Goal: Check status: Check status

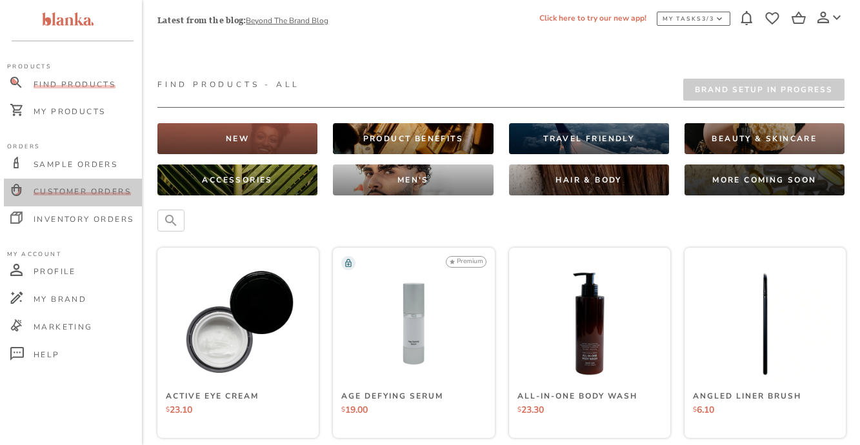
click at [92, 188] on span "Customer Orders" at bounding box center [82, 191] width 97 height 10
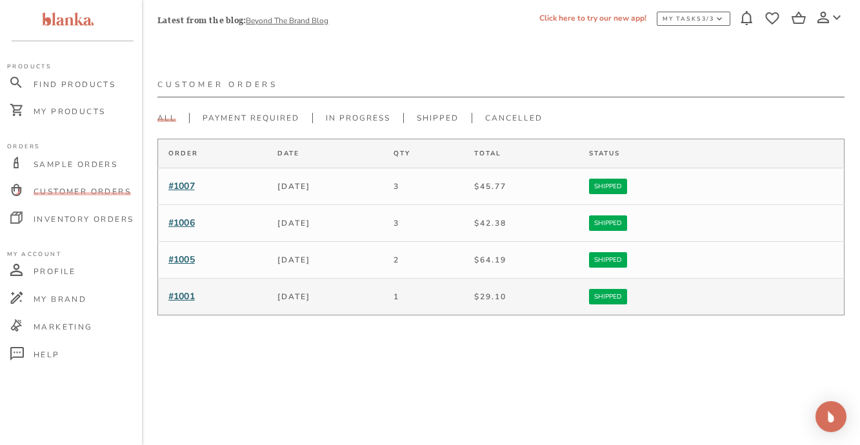
click at [186, 297] on span "#1001" at bounding box center [181, 296] width 26 height 12
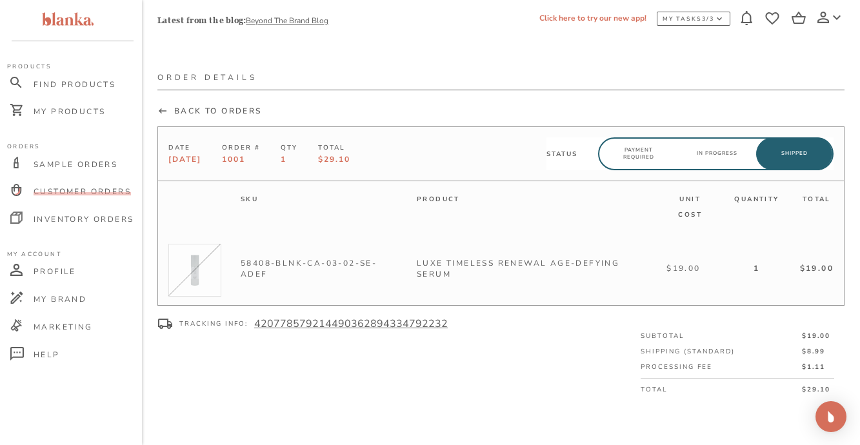
scroll to position [9, 0]
click at [161, 111] on icon at bounding box center [163, 108] width 8 height 5
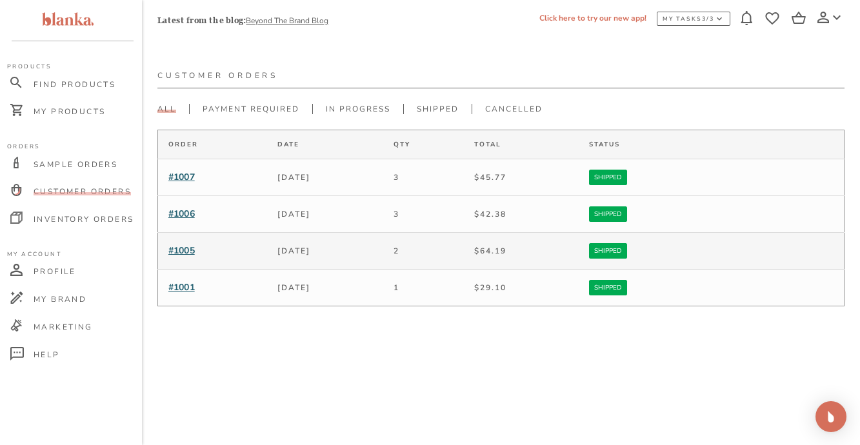
click at [186, 247] on span "#1005" at bounding box center [181, 250] width 26 height 12
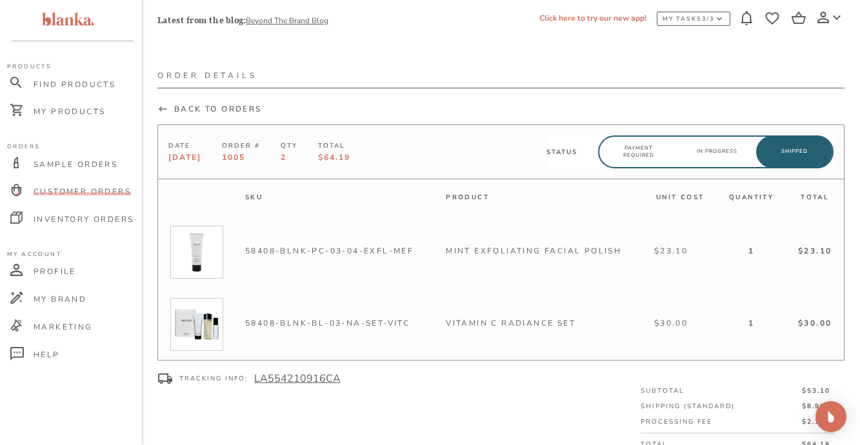
click at [166, 106] on icon at bounding box center [162, 109] width 10 height 10
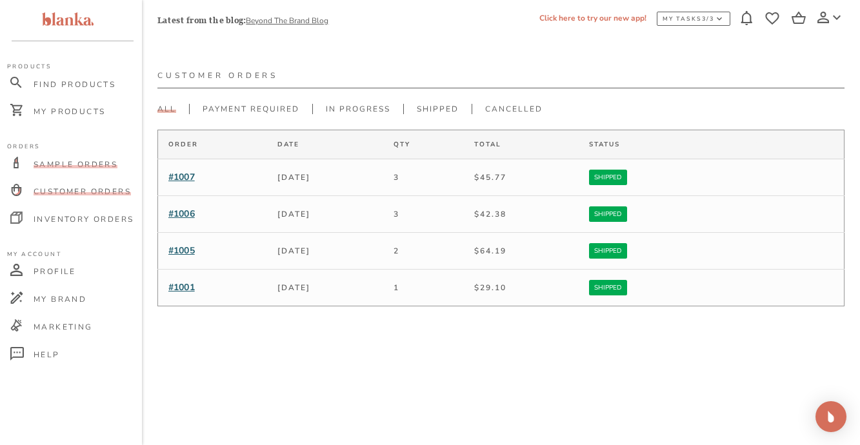
click at [90, 159] on span "Sample Orders" at bounding box center [76, 164] width 84 height 10
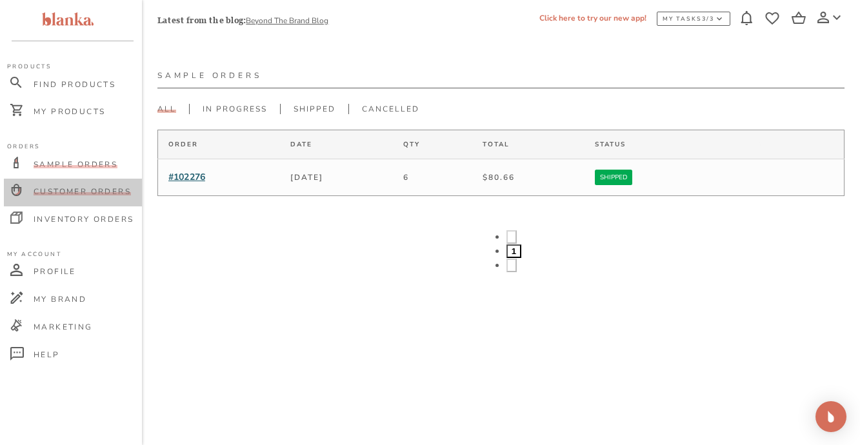
click at [101, 191] on span "Customer Orders" at bounding box center [82, 191] width 97 height 10
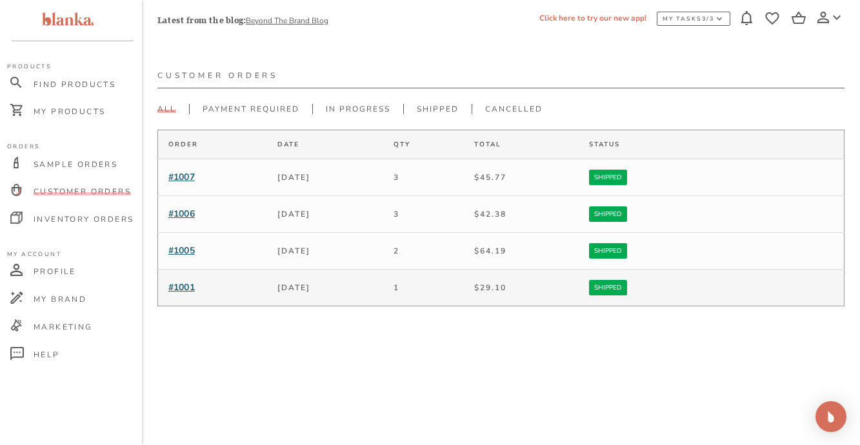
click at [190, 289] on span "#1001" at bounding box center [181, 287] width 26 height 12
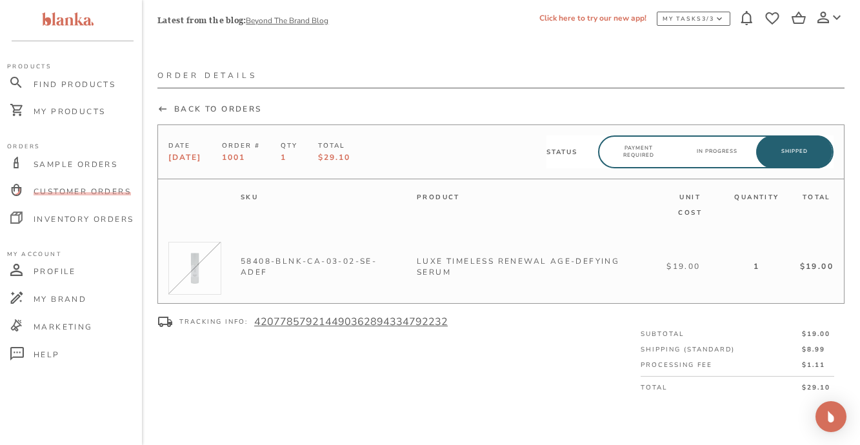
click at [164, 107] on icon at bounding box center [162, 109] width 10 height 10
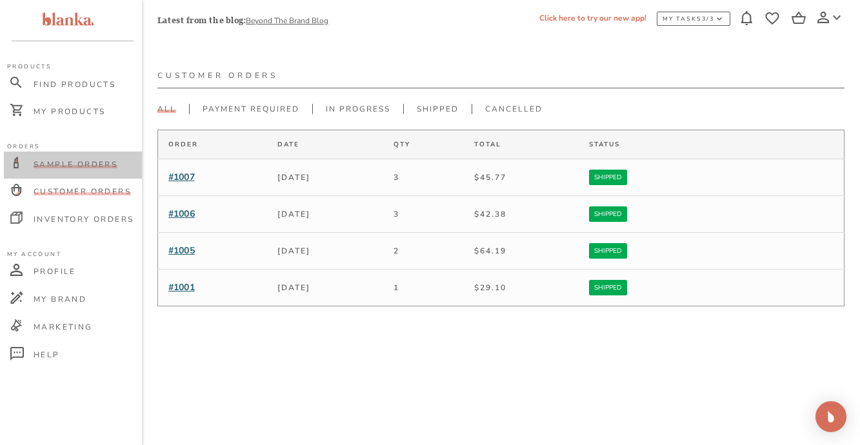
click at [82, 161] on span "Sample Orders" at bounding box center [76, 164] width 84 height 10
